Goal: Task Accomplishment & Management: Manage account settings

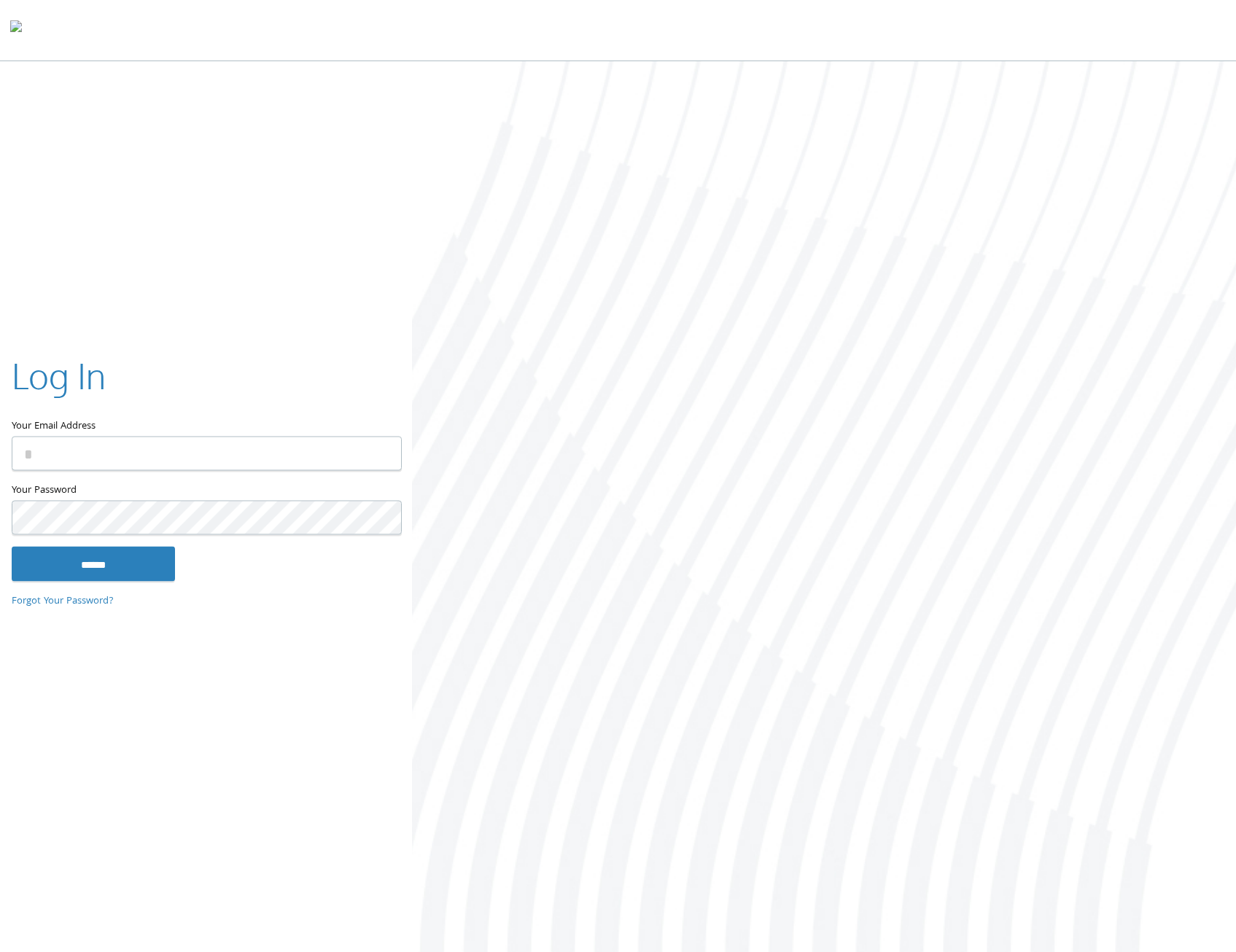
click at [402, 452] on nordpass-icon at bounding box center [402, 456] width 0 height 13
click at [0, 951] on nordpass-autofill-portal at bounding box center [0, 955] width 0 height 0
type input "**********"
click at [125, 553] on input "******" at bounding box center [93, 564] width 163 height 35
